Goal: Task Accomplishment & Management: Manage account settings

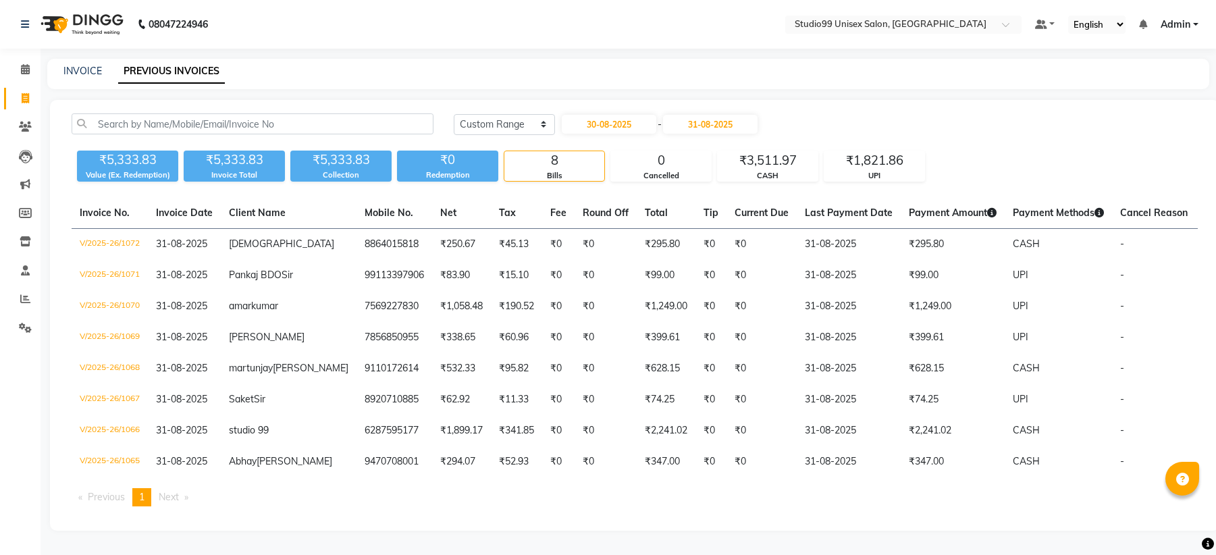
select select "range"
click at [614, 115] on input "30-08-2025" at bounding box center [609, 124] width 94 height 19
select select "8"
select select "2025"
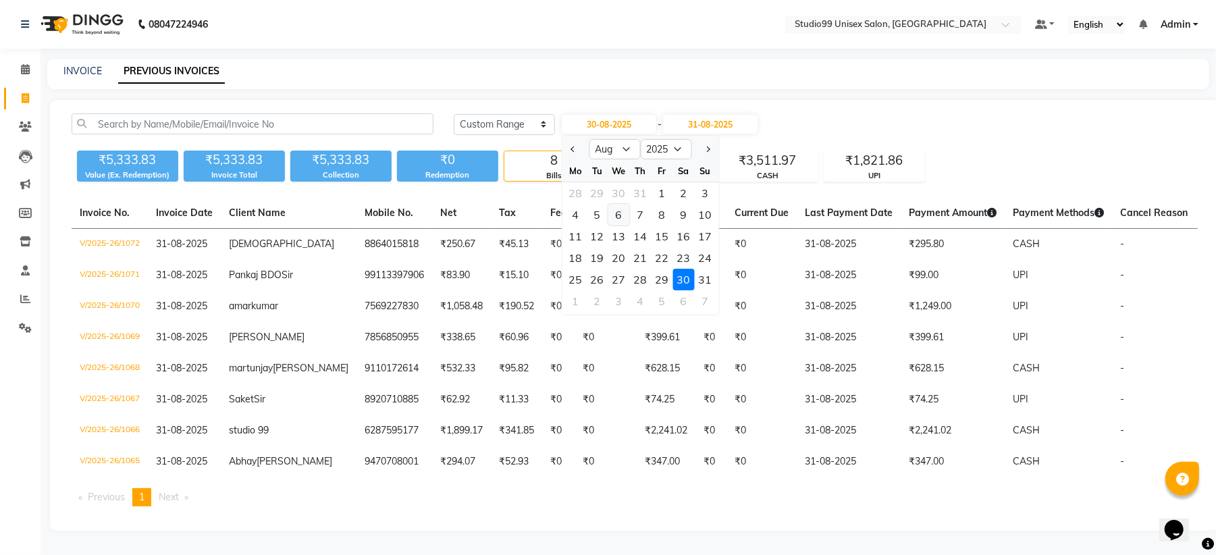
click at [618, 204] on div "6" at bounding box center [619, 215] width 22 height 22
type input "[DATE]"
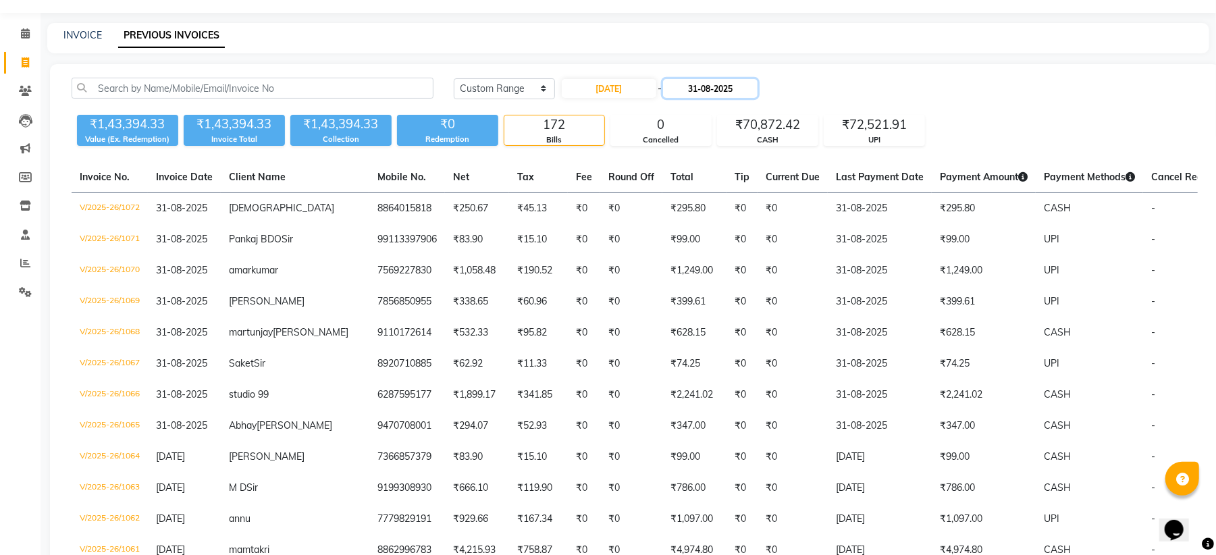
click at [703, 93] on input "31-08-2025" at bounding box center [710, 88] width 94 height 19
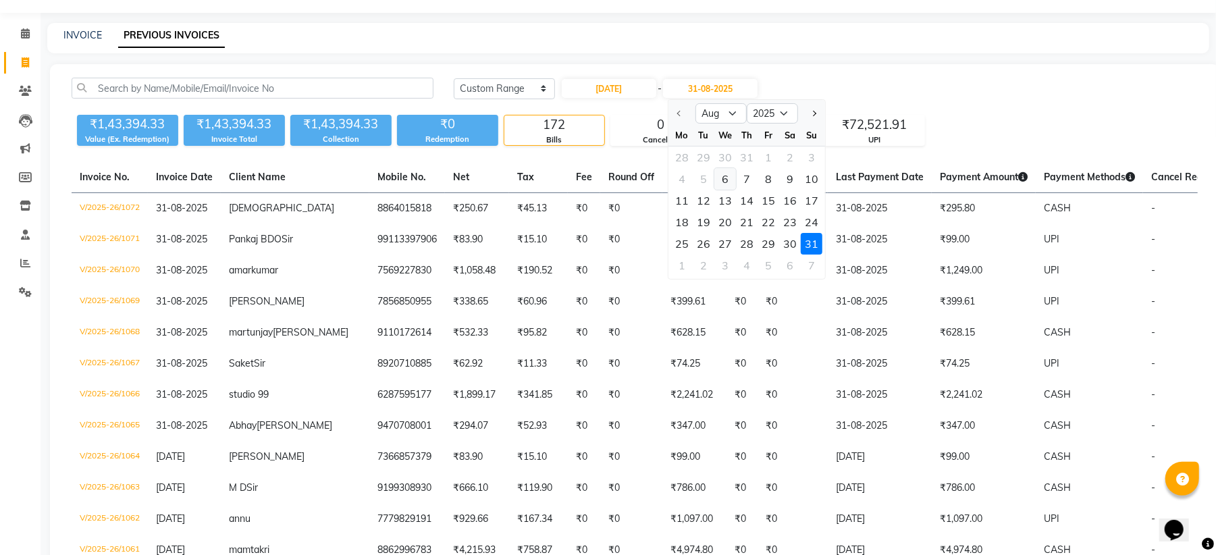
click at [721, 185] on div "6" at bounding box center [725, 179] width 22 height 22
type input "[DATE]"
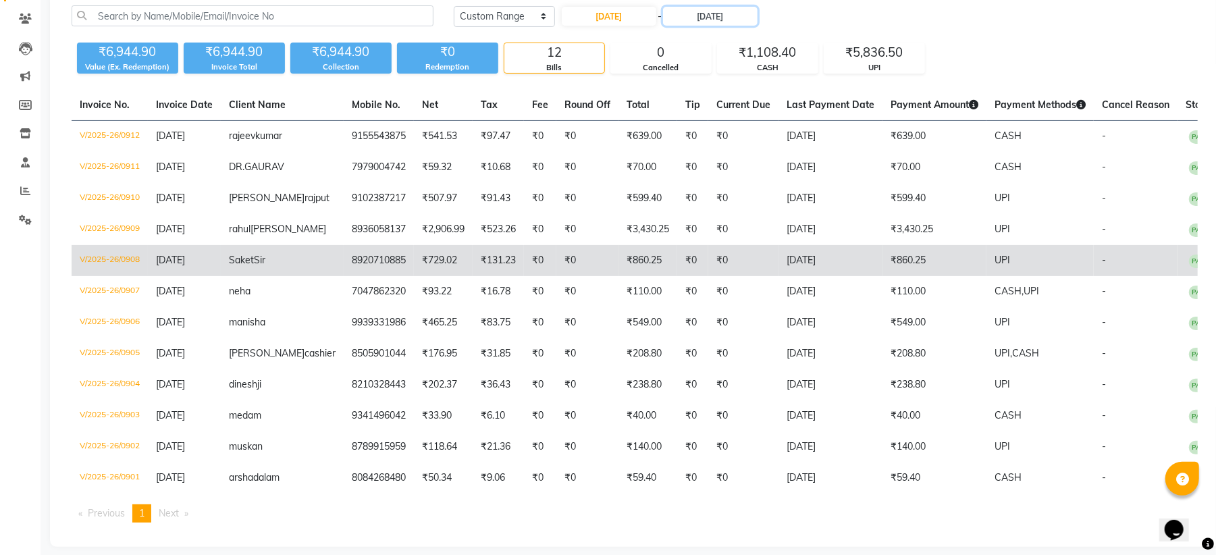
scroll to position [146, 0]
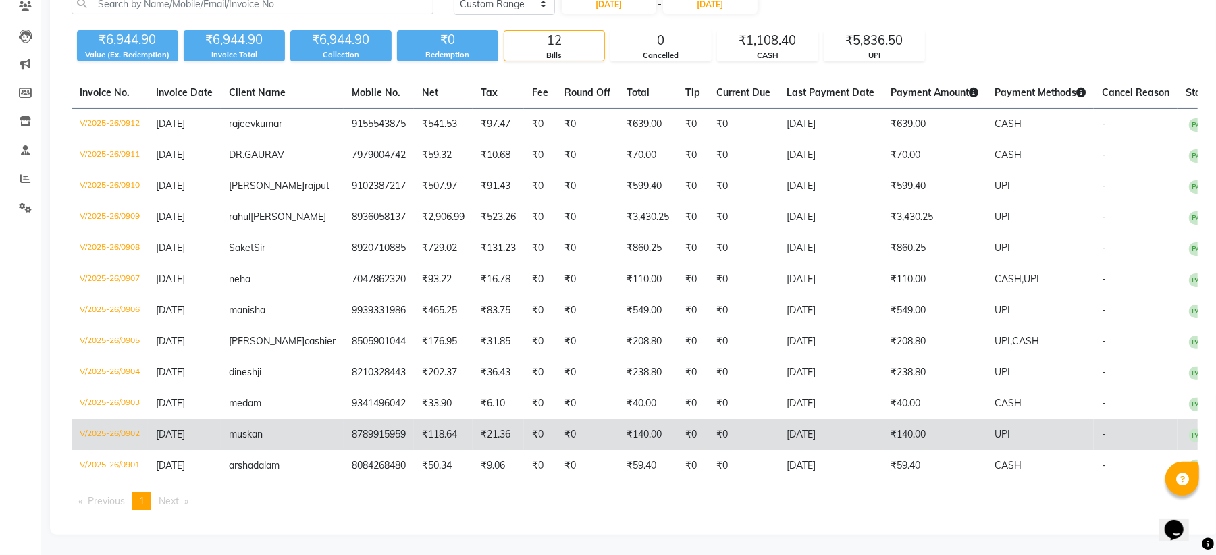
click at [101, 430] on td "V/2025-26/0902" at bounding box center [110, 434] width 76 height 31
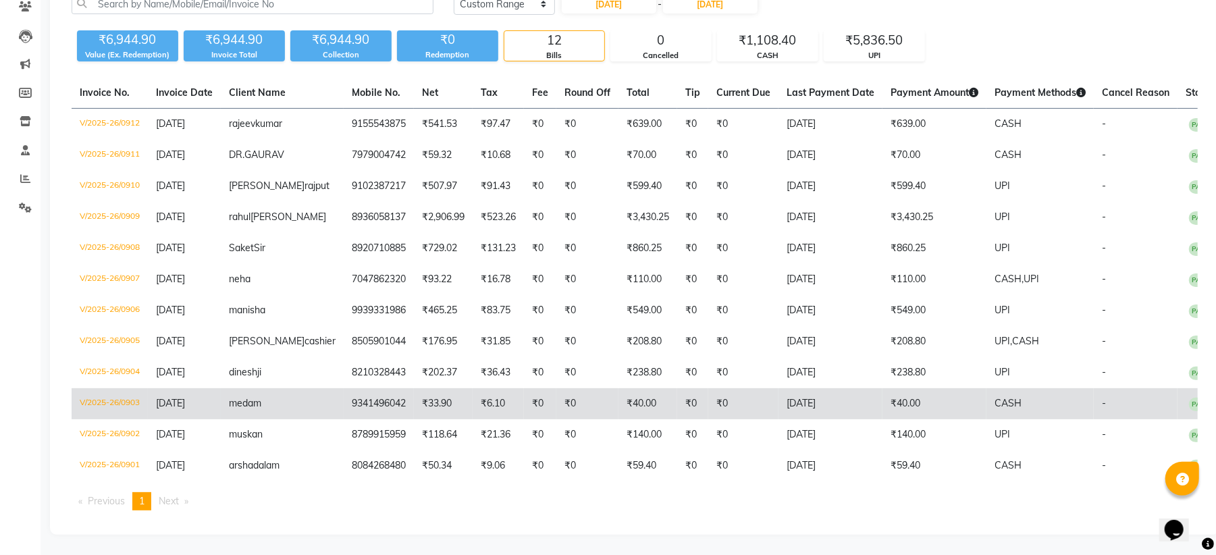
click at [108, 405] on td "V/2025-26/0903" at bounding box center [110, 403] width 76 height 31
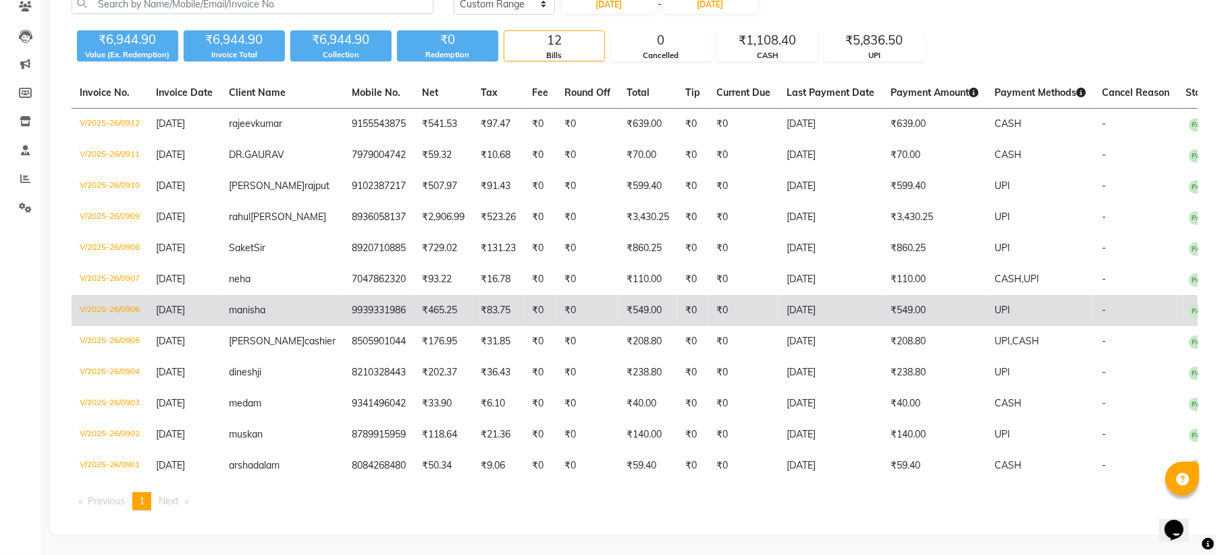
click at [121, 297] on td "V/2025-26/0906" at bounding box center [110, 310] width 76 height 31
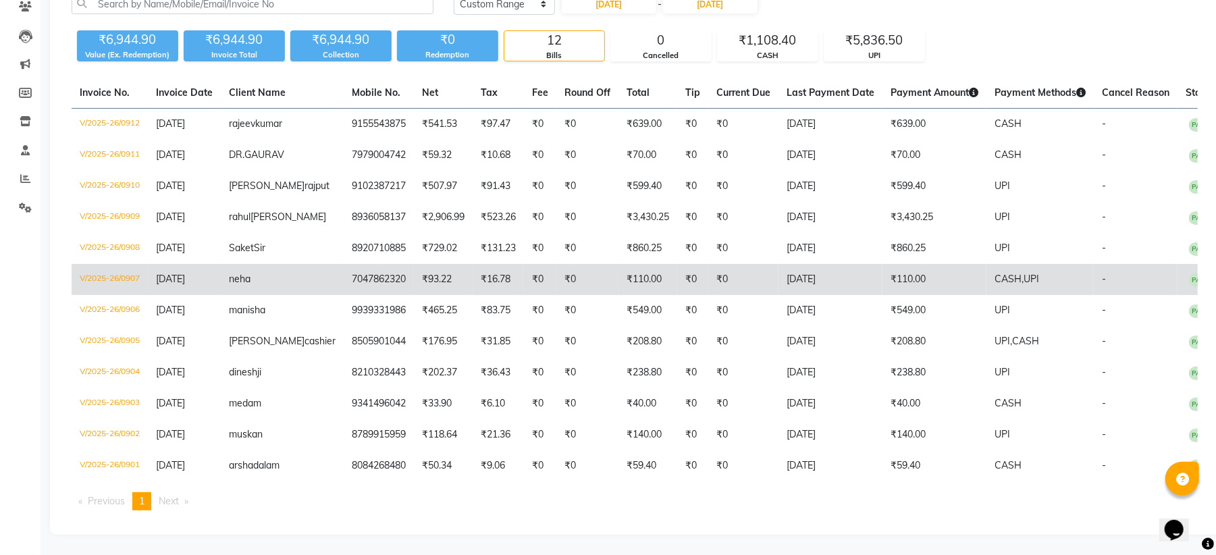
click at [113, 264] on td "V/2025-26/0907" at bounding box center [110, 279] width 76 height 31
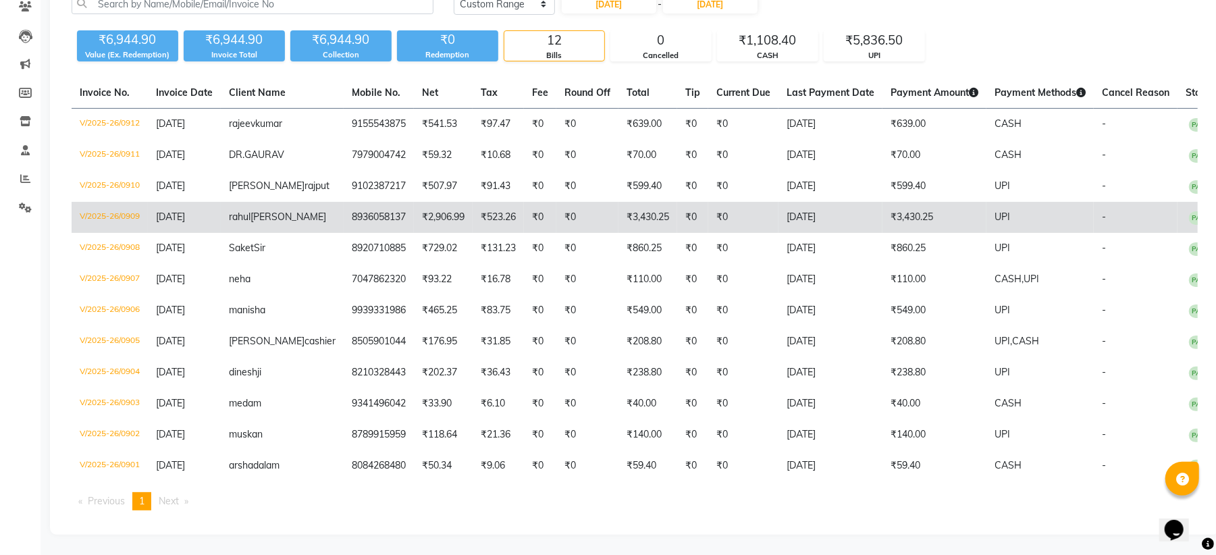
click at [111, 204] on td "V/2025-26/0909" at bounding box center [110, 217] width 76 height 31
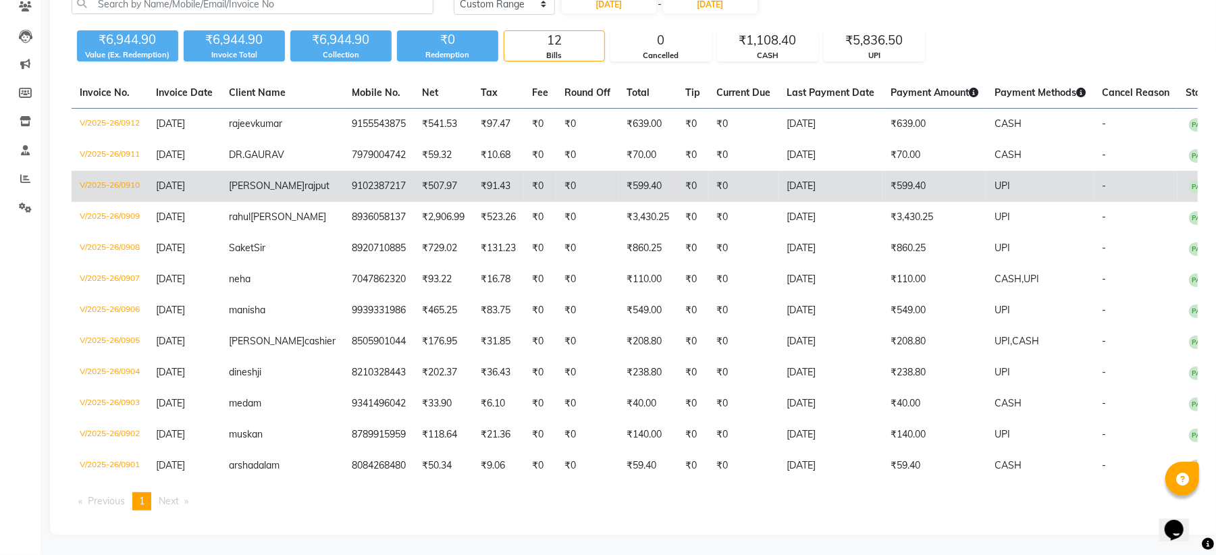
click at [126, 171] on td "V/2025-26/0910" at bounding box center [110, 186] width 76 height 31
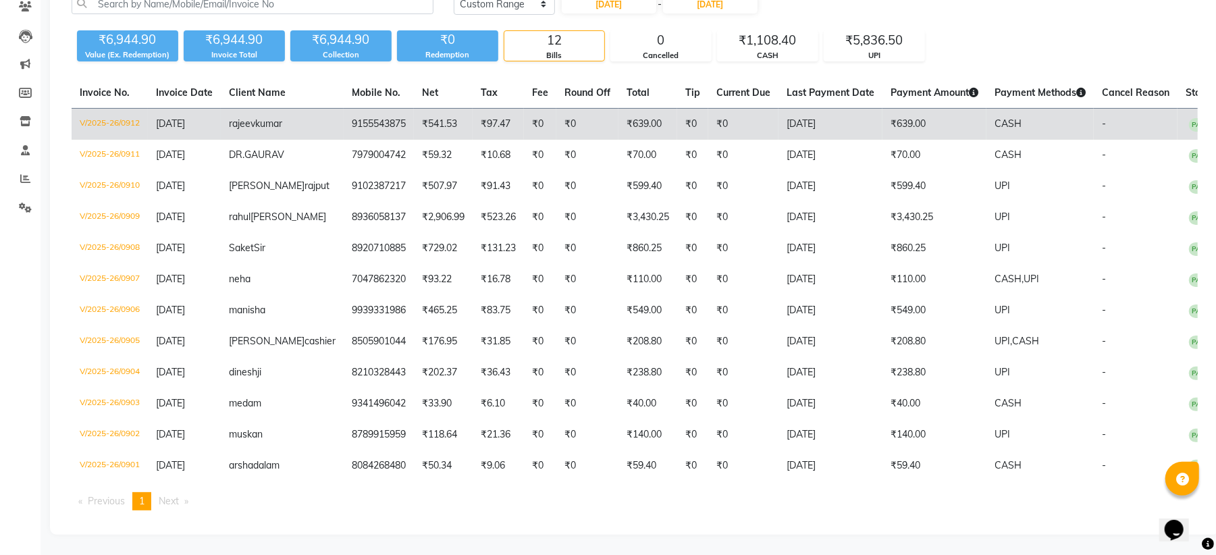
click at [109, 109] on td "V/2025-26/0912" at bounding box center [110, 125] width 76 height 32
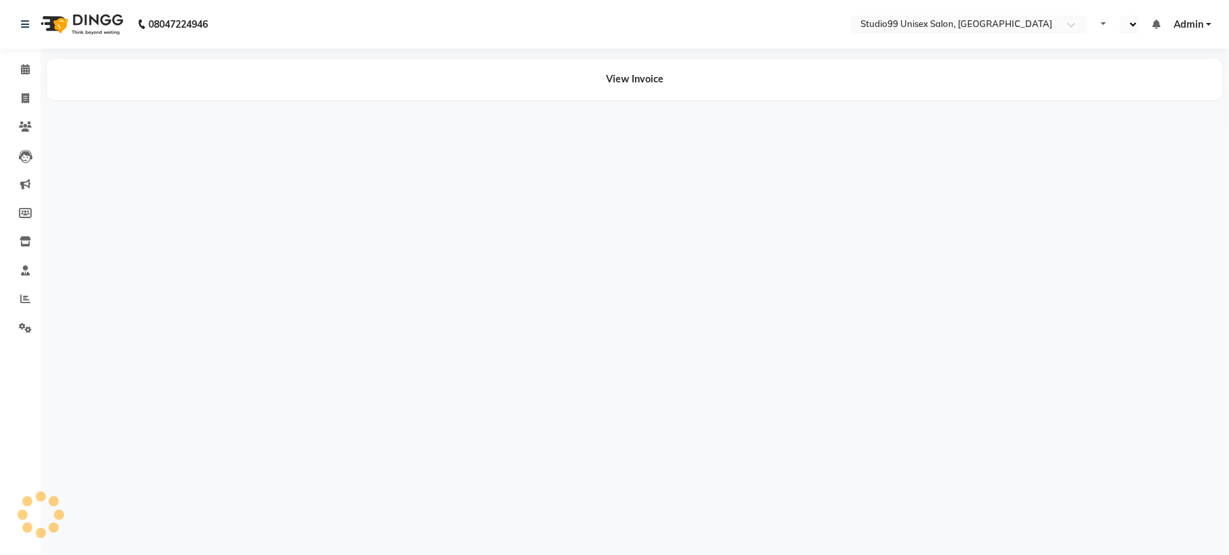
select select "en"
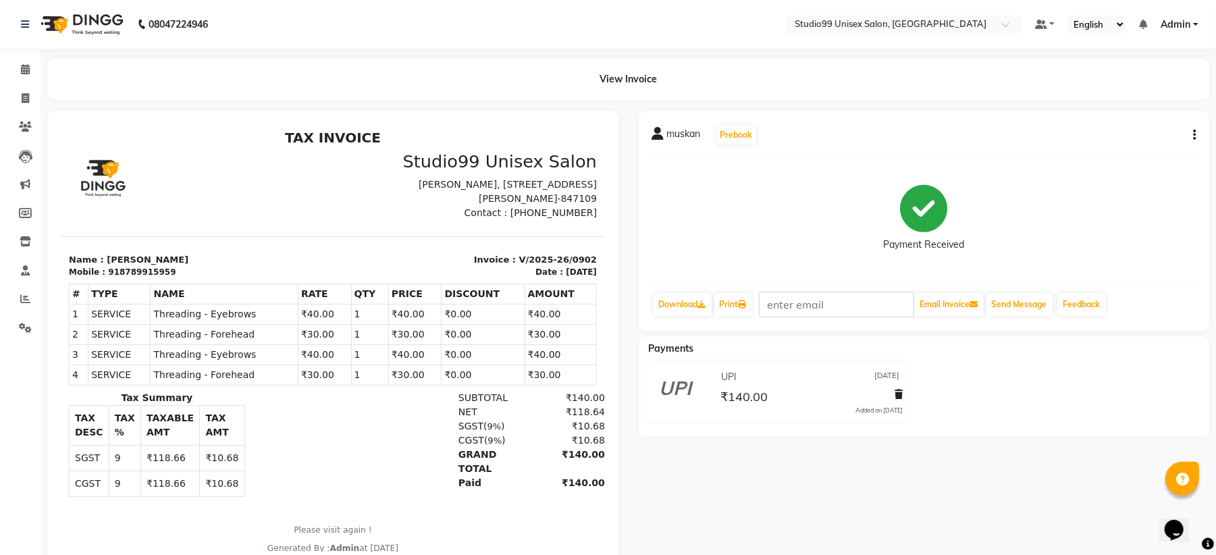
click at [1193, 135] on icon "button" at bounding box center [1194, 135] width 3 height 1
click at [1123, 149] on div "Edit Invoice" at bounding box center [1126, 151] width 92 height 17
select select "service"
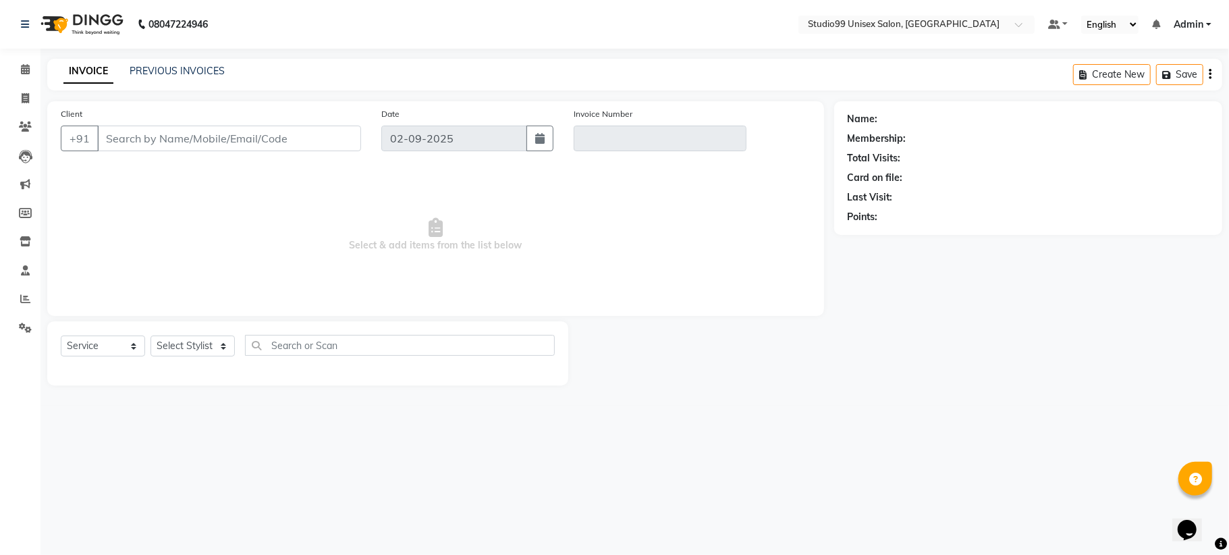
type input "8789915959"
type input "V/2025-26/0902"
select select "1: Object"
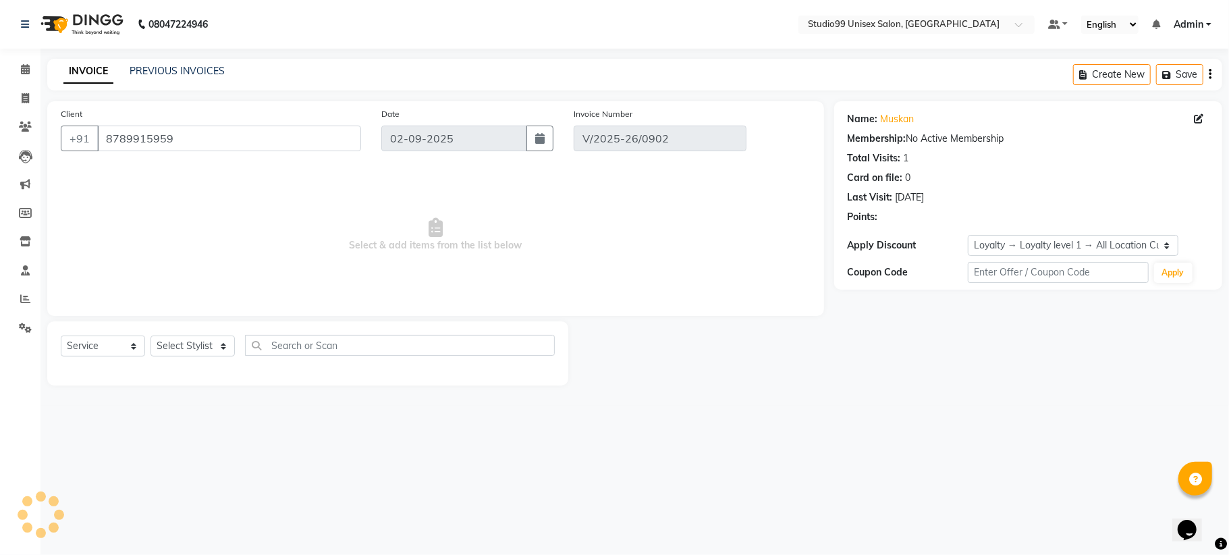
type input "[DATE]"
select select "select"
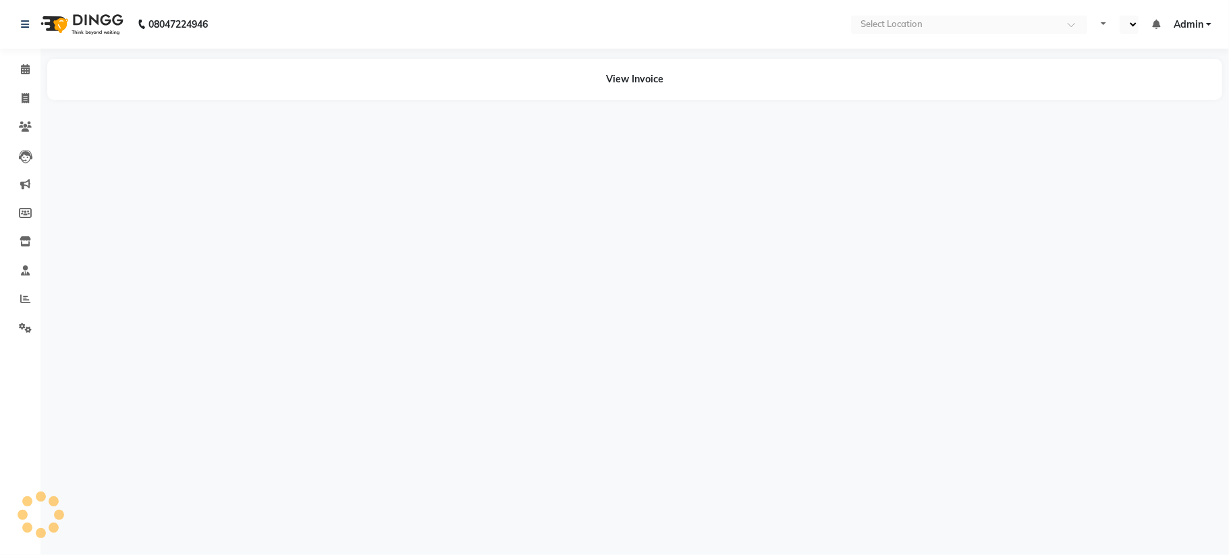
select select "en"
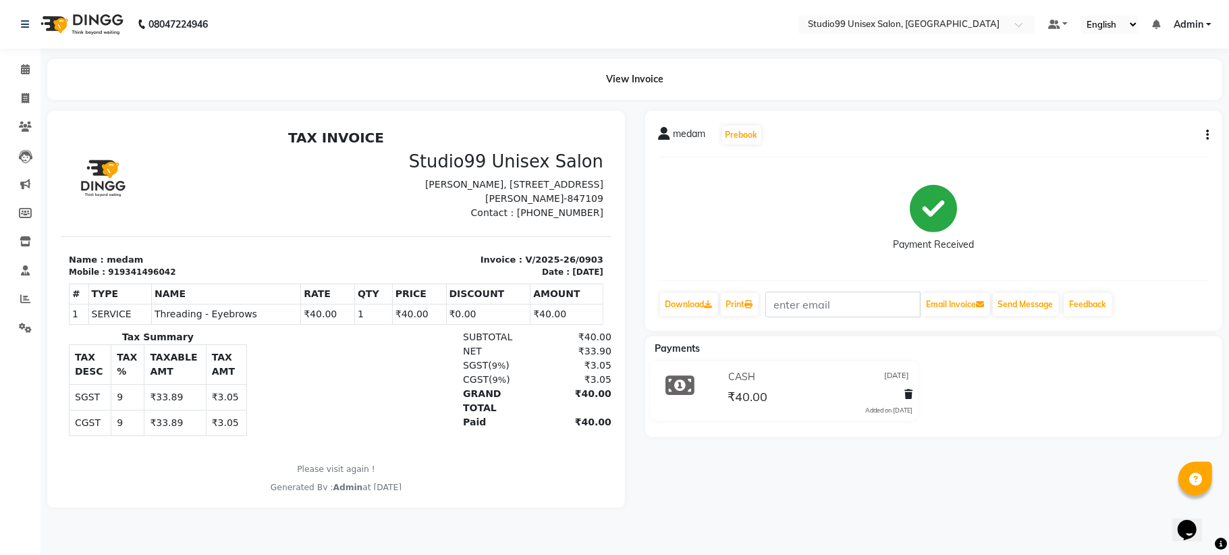
click at [1207, 135] on icon "button" at bounding box center [1207, 135] width 3 height 1
click at [1118, 149] on div "Edit Invoice" at bounding box center [1139, 151] width 92 height 17
select select "service"
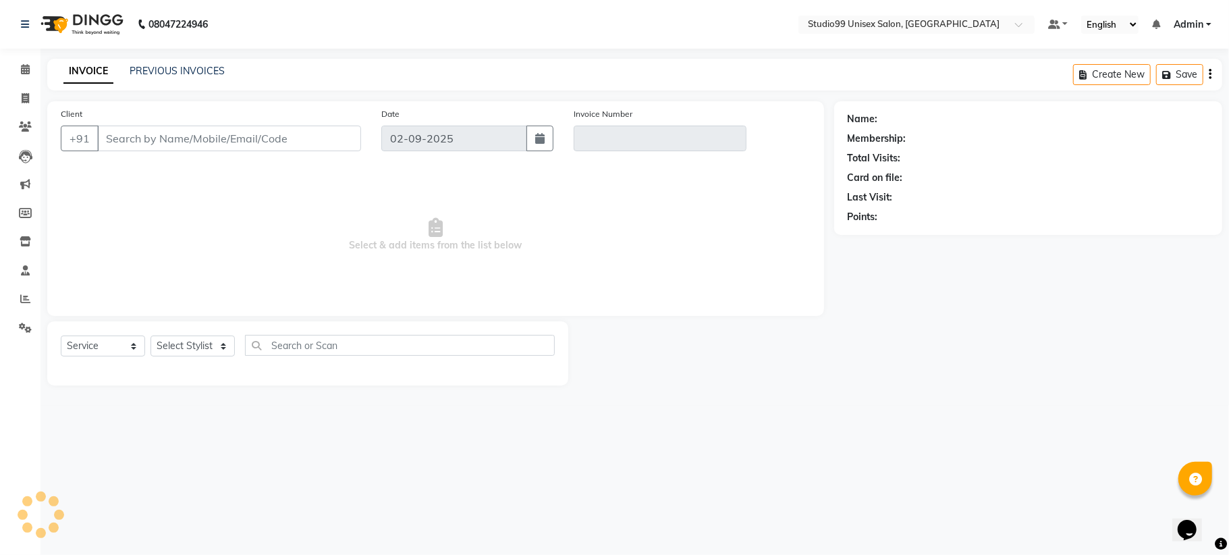
type input "9341496042"
type input "V/2025-26/0903"
type input "06-08-2025"
select select "select"
select select "1: Object"
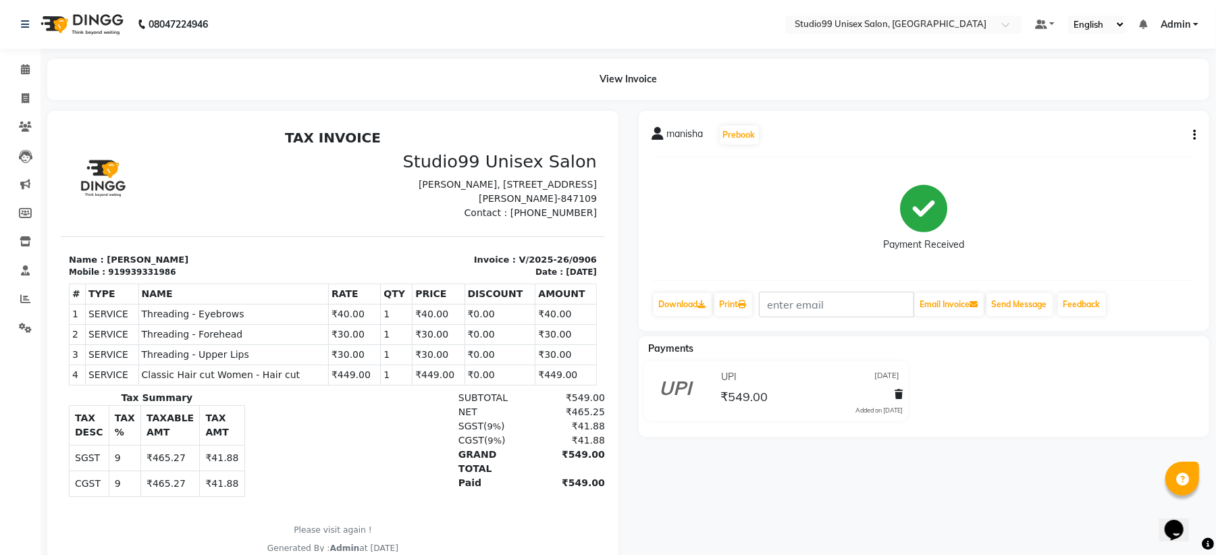
click at [1195, 135] on icon "button" at bounding box center [1194, 135] width 3 height 1
click at [1107, 151] on div "Edit Invoice" at bounding box center [1126, 151] width 92 height 17
select select "service"
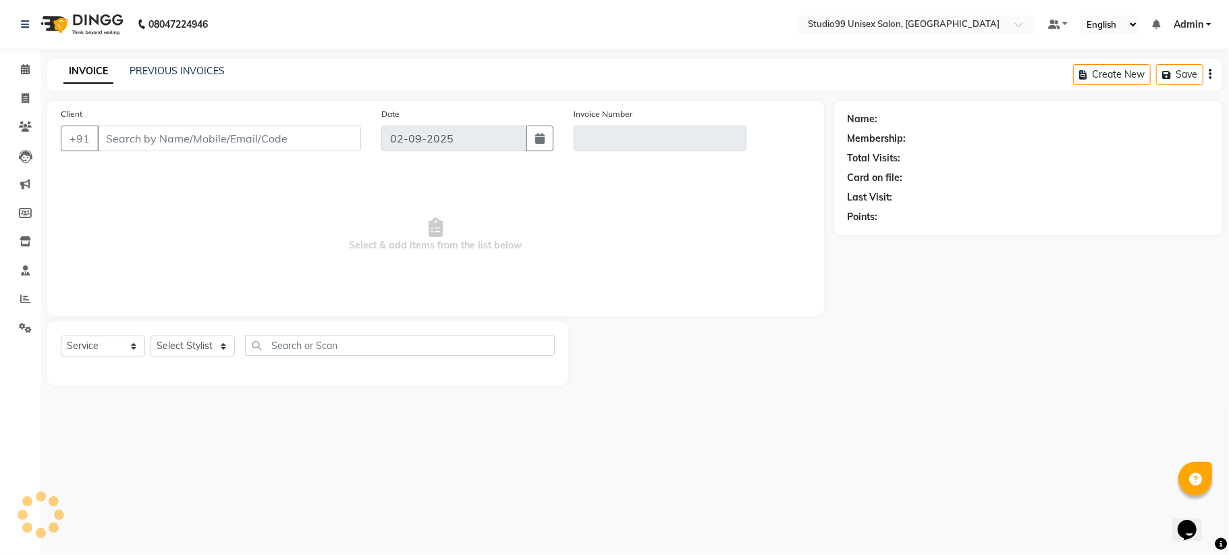
type input "9939331986"
type input "V/2025-26/0906"
select select "1: Object"
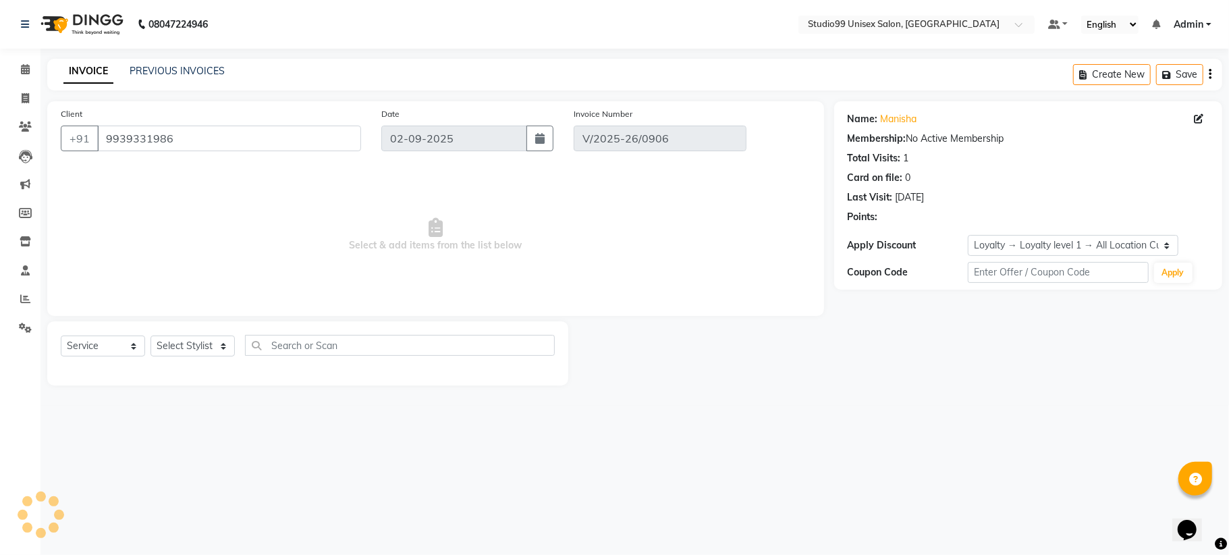
type input "[DATE]"
select select "select"
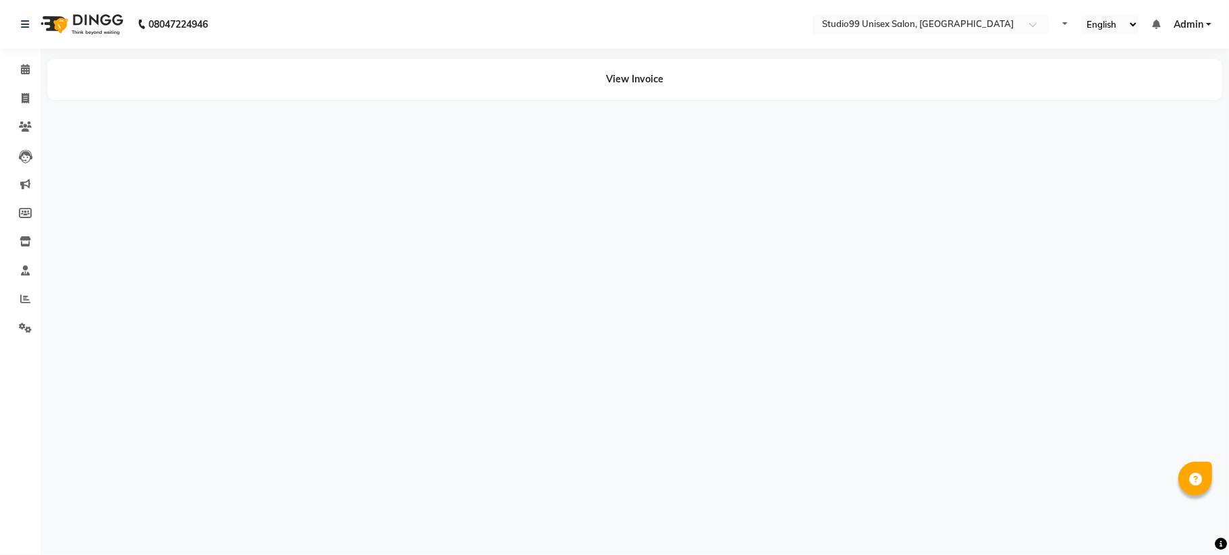
select select "en"
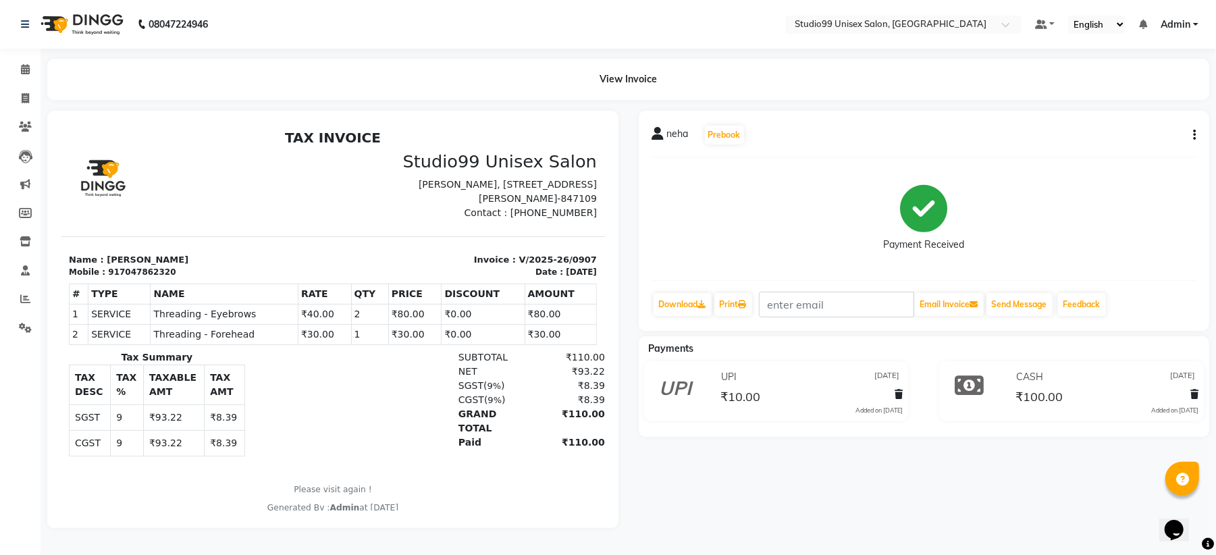
click at [1191, 133] on button "button" at bounding box center [1191, 135] width 8 height 14
click at [1097, 149] on div "Edit Invoice" at bounding box center [1126, 151] width 92 height 17
select select "service"
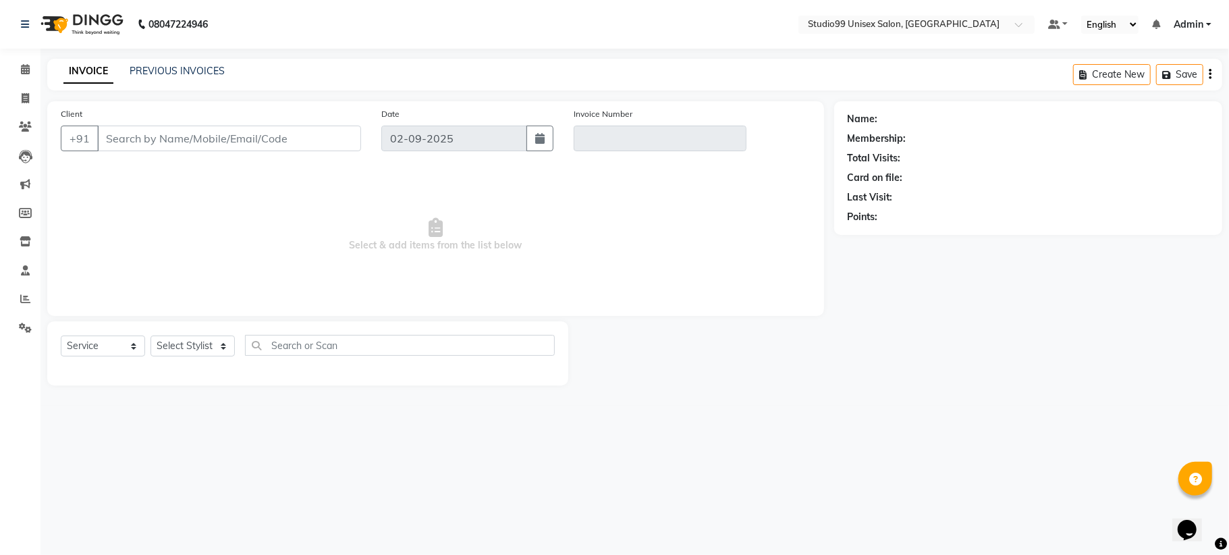
type input "7047862320"
type input "V/2025-26/0907"
select select "1: Object"
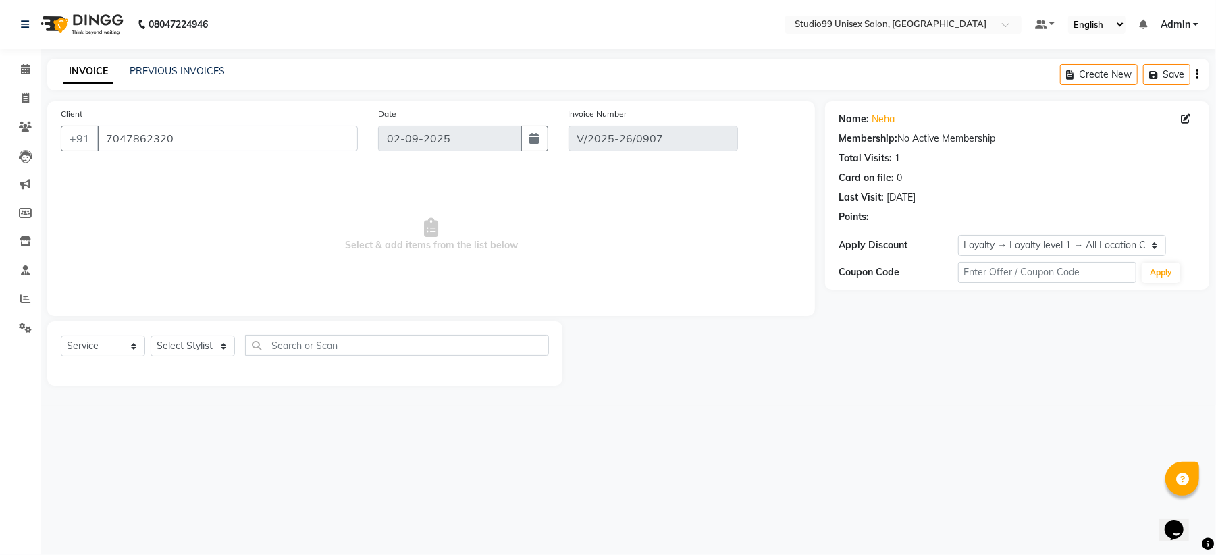
type input "[DATE]"
select select "select"
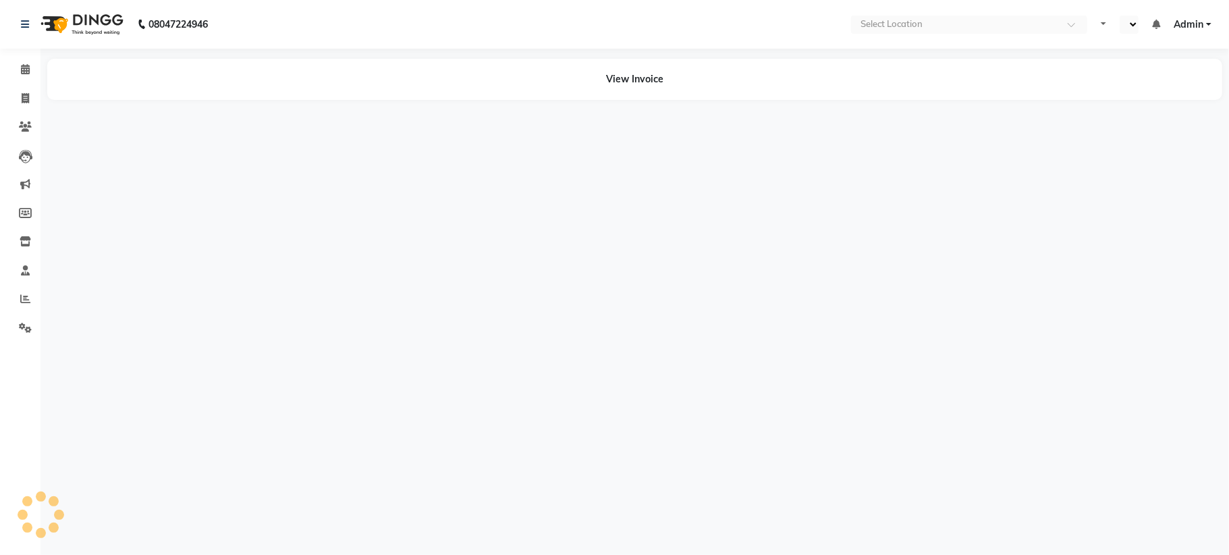
select select "en"
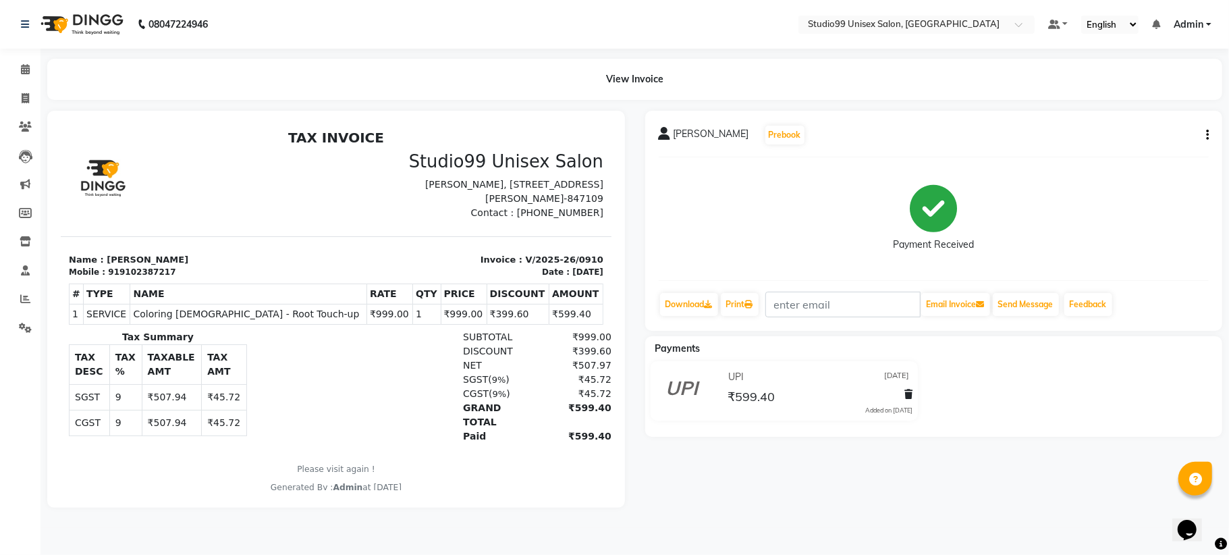
click at [1209, 133] on div "[PERSON_NAME] Prebook Payment Received Download Print Email Invoice Send Messag…" at bounding box center [934, 221] width 578 height 220
click at [1209, 132] on div "[PERSON_NAME] Prebook Payment Received Download Print Email Invoice Send Messag…" at bounding box center [934, 221] width 578 height 220
click at [1219, 132] on div "[PERSON_NAME] Prebook Payment Received Download Print Email Invoice Send Messag…" at bounding box center [934, 221] width 578 height 220
click at [1207, 135] on icon "button" at bounding box center [1207, 135] width 3 height 1
click at [1123, 142] on div "Edit Item Staff" at bounding box center [1139, 134] width 92 height 17
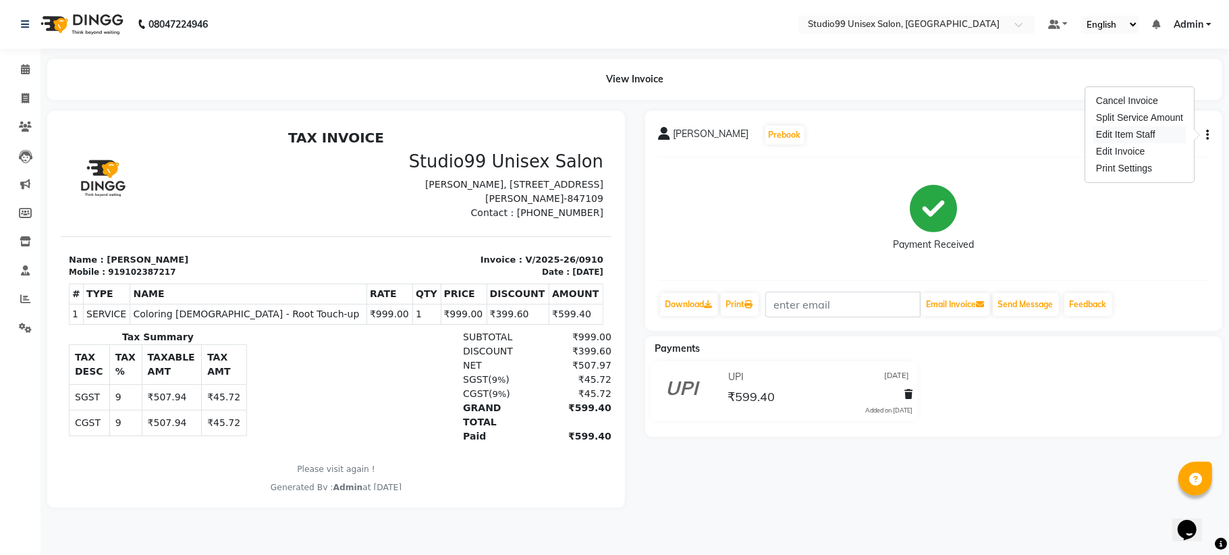
select select "45039"
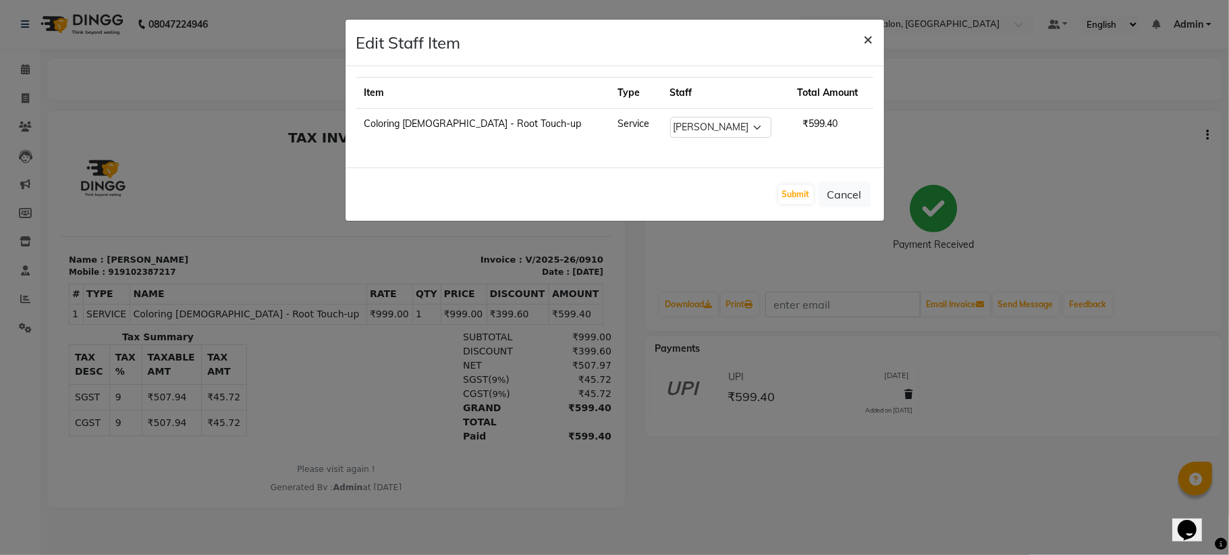
click at [867, 40] on span "×" at bounding box center [868, 38] width 9 height 20
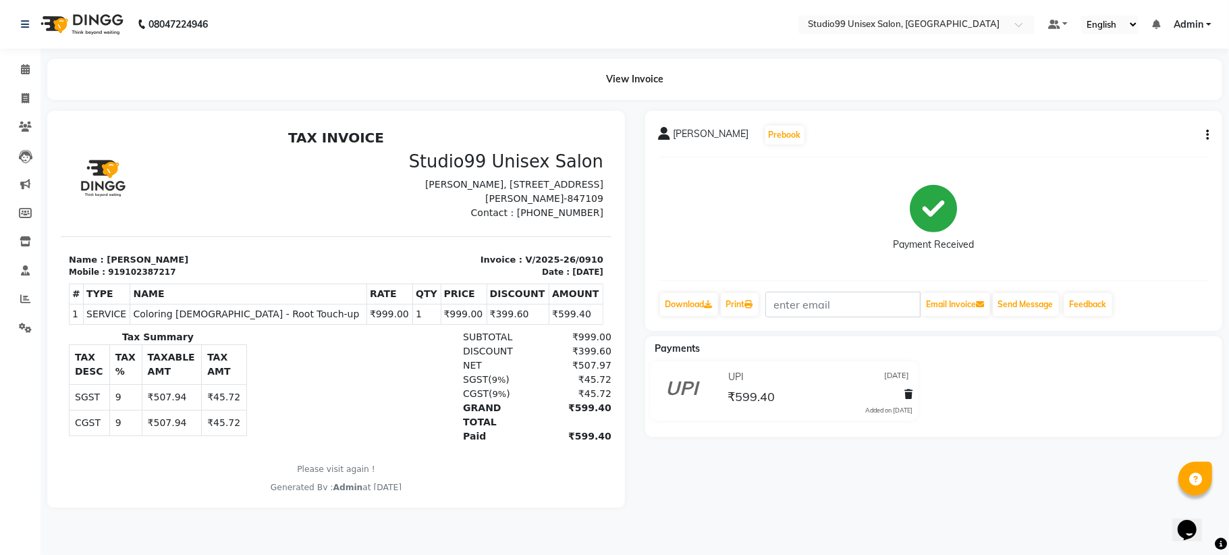
click at [1205, 132] on button "button" at bounding box center [1205, 135] width 8 height 14
click at [1116, 155] on div "Edit Invoice" at bounding box center [1139, 151] width 92 height 17
select select "service"
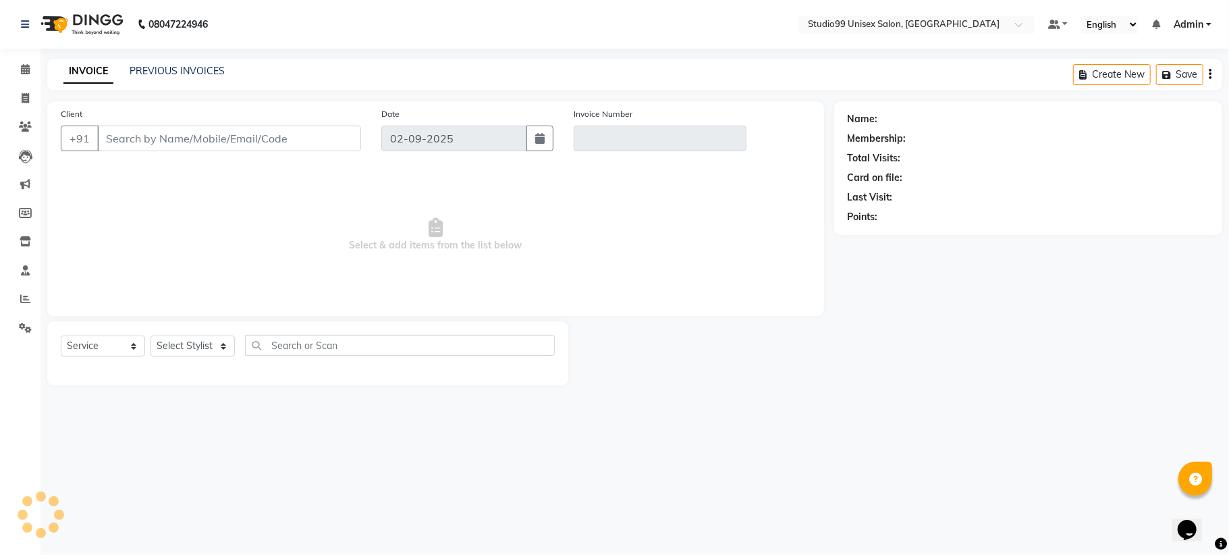
type input "9102387217"
type input "V/2025-26/0910"
select select "1: Object"
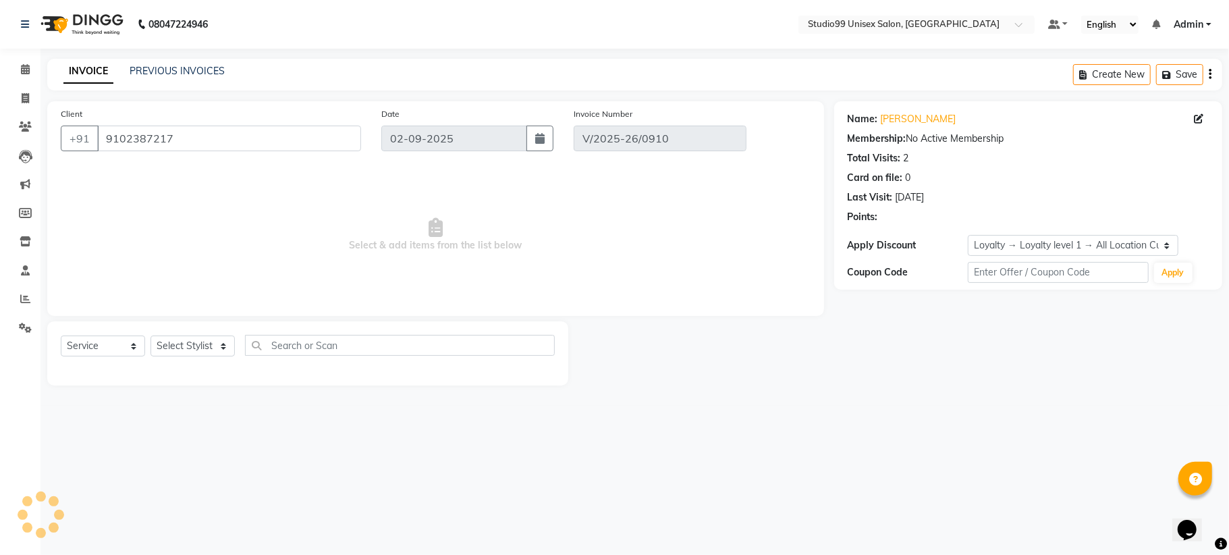
type input "[DATE]"
select select "select"
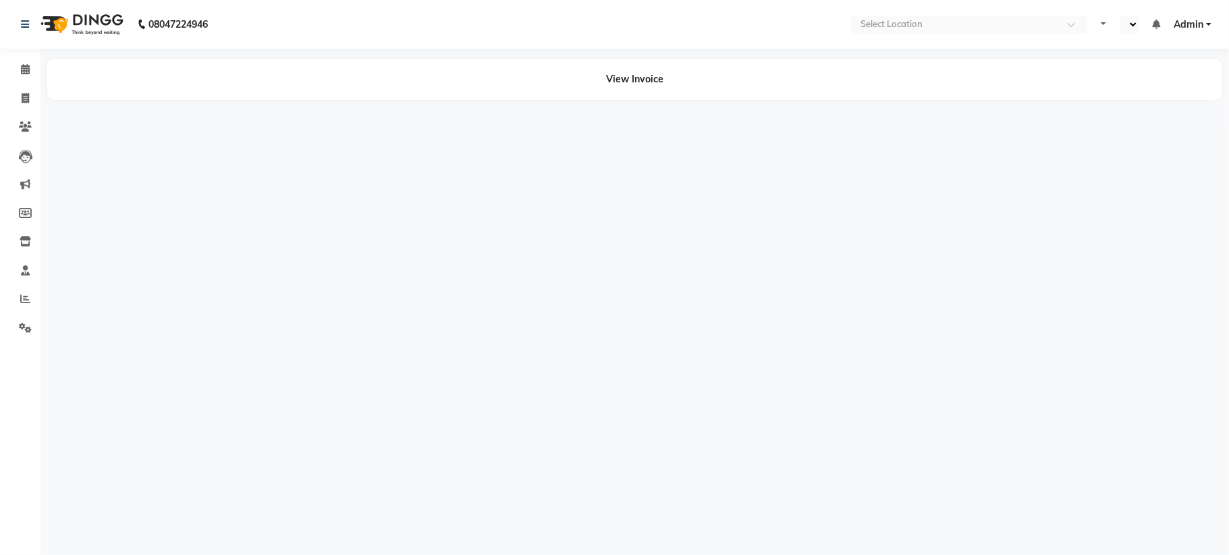
select select "en"
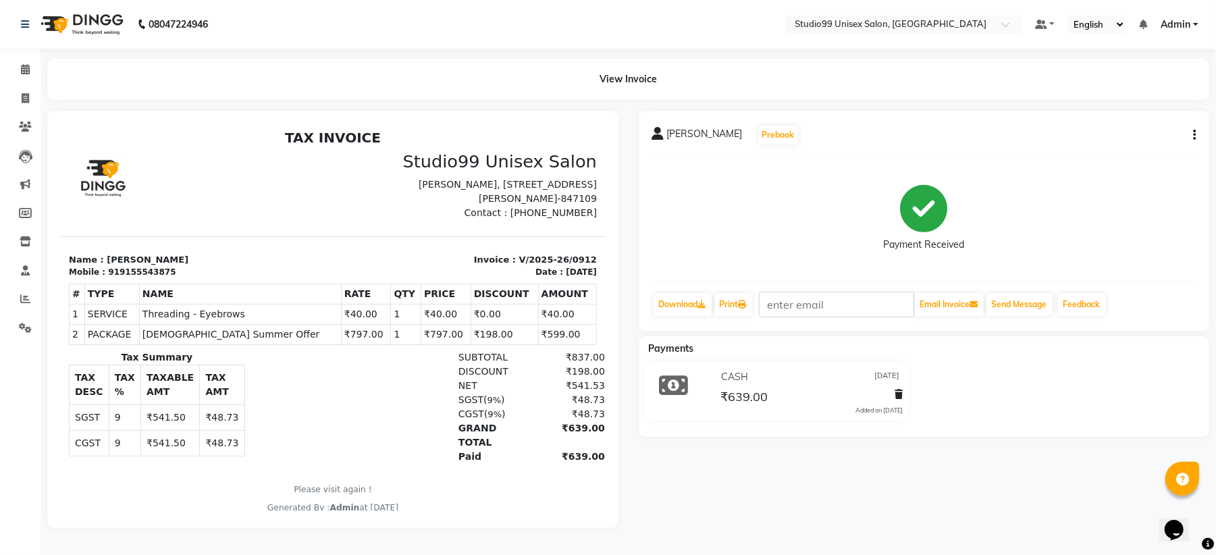
click at [1195, 135] on icon "button" at bounding box center [1194, 135] width 3 height 1
click at [1132, 149] on div "Edit Invoice" at bounding box center [1126, 151] width 92 height 17
select select "service"
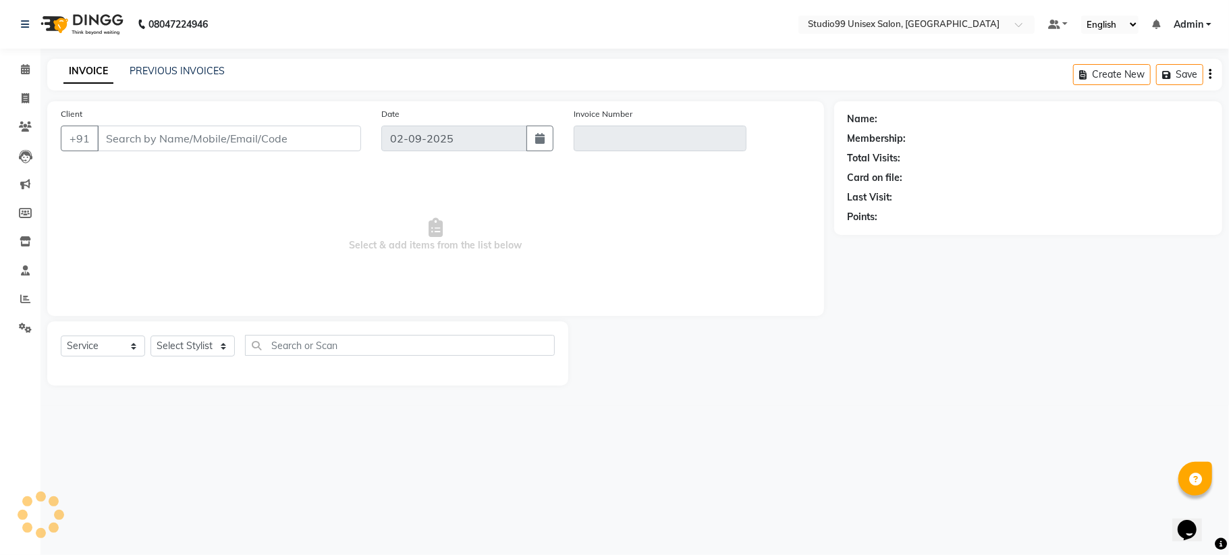
type input "9155543875"
type input "V/2025-26/0912"
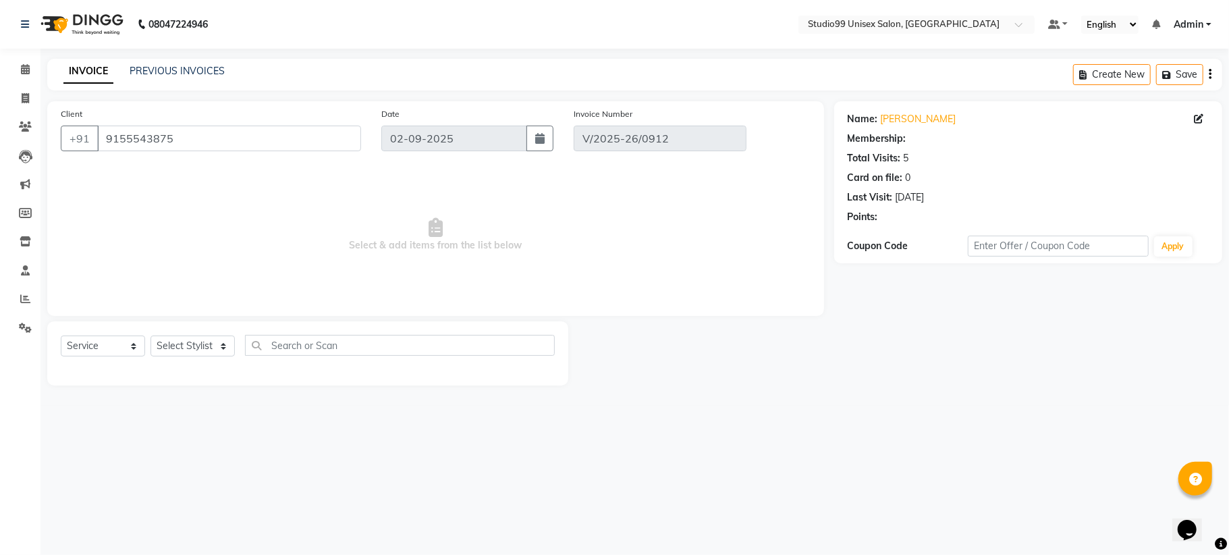
select select "1: Object"
type input "[DATE]"
select select "select"
